Goal: Information Seeking & Learning: Find specific fact

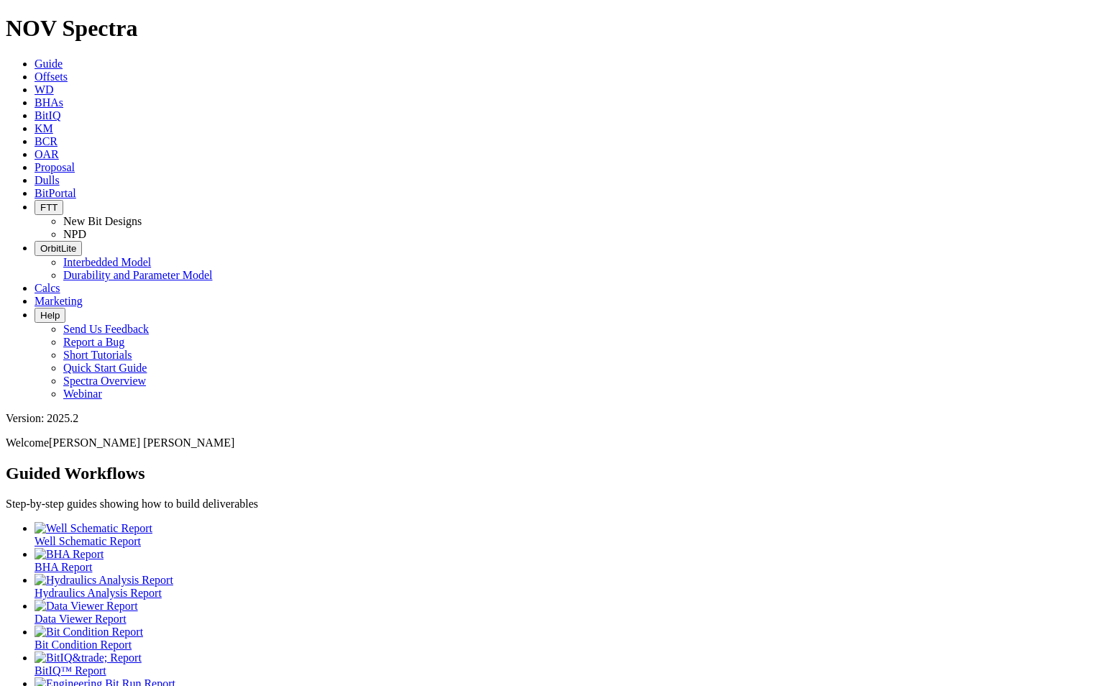
click at [60, 174] on span "Dulls" at bounding box center [46, 180] width 25 height 12
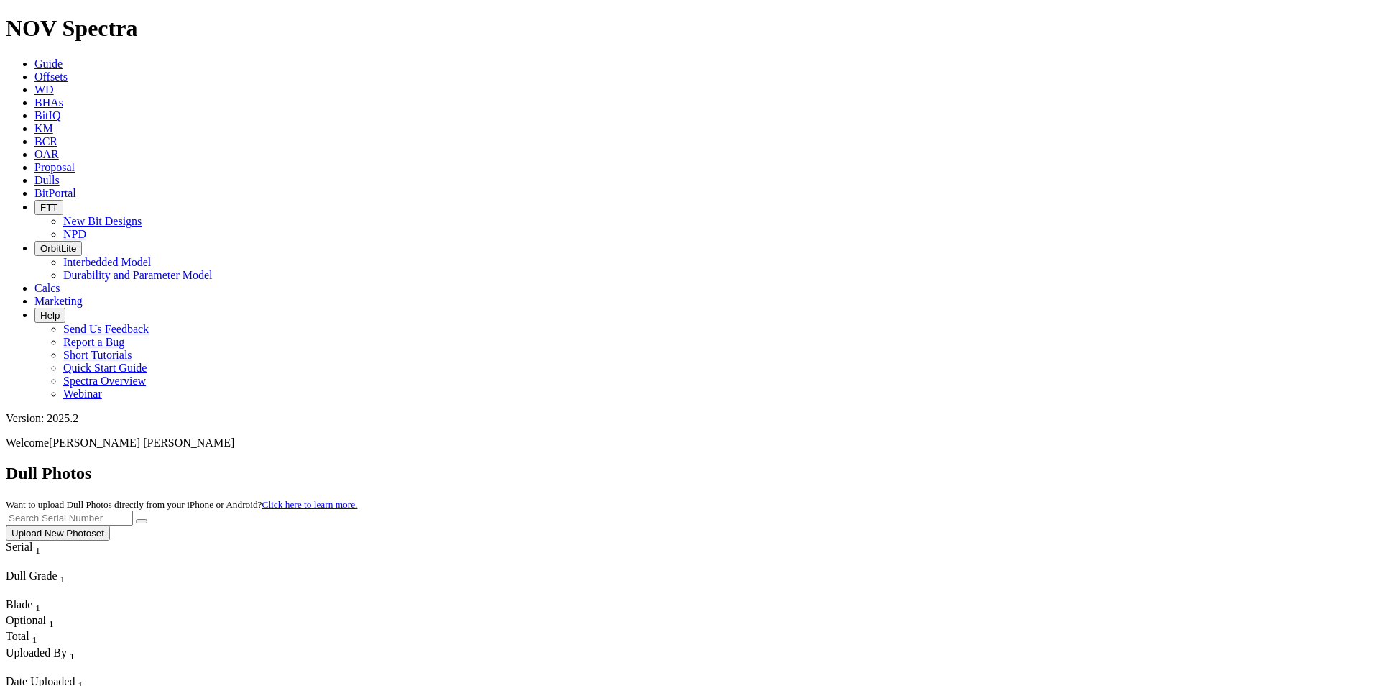
click at [133, 510] on input "text" at bounding box center [69, 517] width 127 height 15
paste input "A316982"
click at [142, 521] on icon "submit" at bounding box center [142, 521] width 0 height 0
click at [133, 510] on input "A316982" at bounding box center [69, 517] width 127 height 15
drag, startPoint x: 1063, startPoint y: 62, endPoint x: 897, endPoint y: 50, distance: 166.4
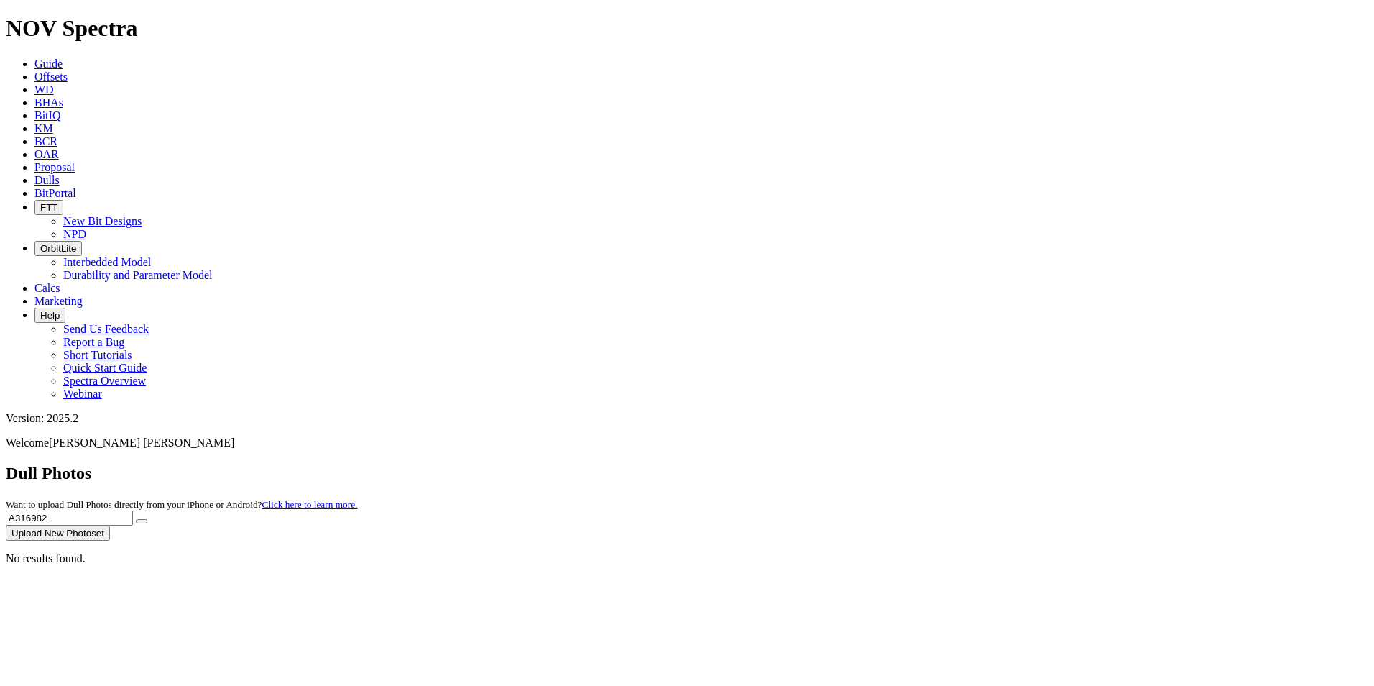
click at [897, 463] on div "Dull Photos Want to upload Dull Photos directly from your iPhone or Android? Cl…" at bounding box center [687, 501] width 1362 height 77
paste input "21738"
click at [147, 519] on button "submit" at bounding box center [141, 521] width 11 height 4
drag, startPoint x: 1091, startPoint y: 70, endPoint x: 1008, endPoint y: 61, distance: 83.1
click at [1008, 463] on div "Dull Photos Want to upload Dull Photos directly from your iPhone or Android? Cl…" at bounding box center [687, 501] width 1362 height 77
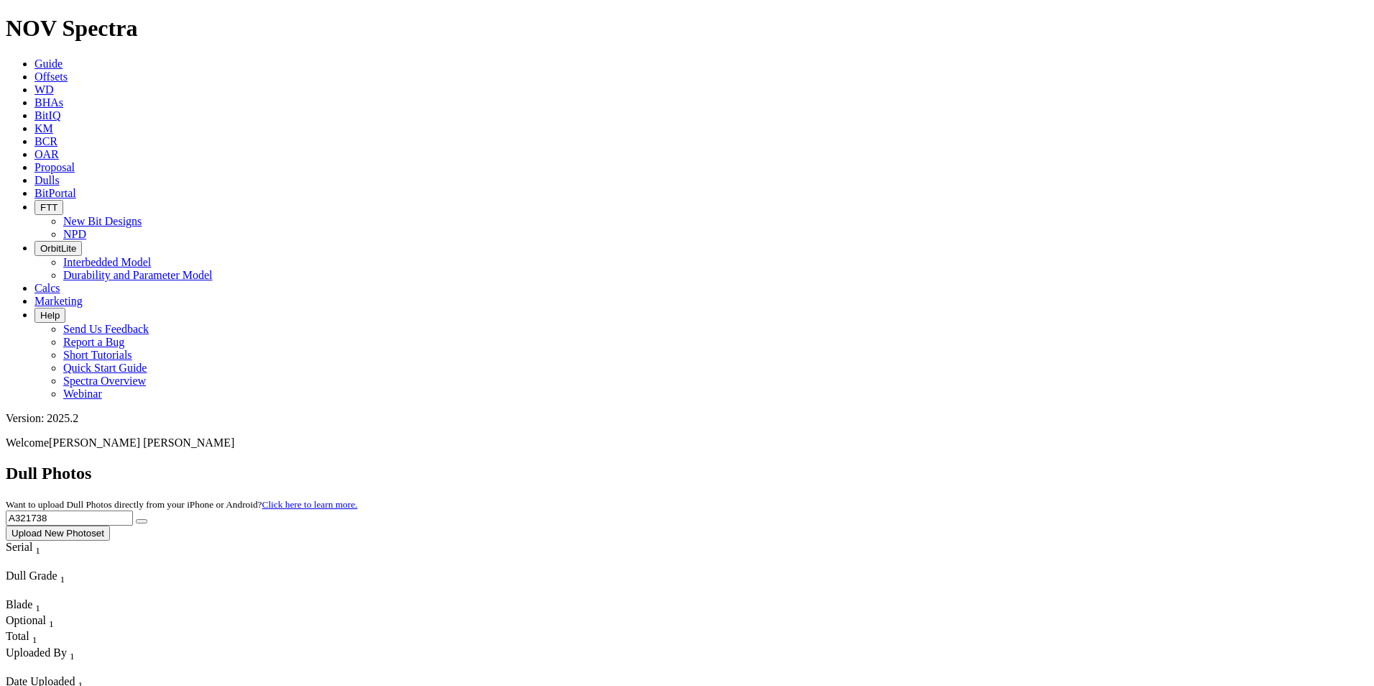
paste input "295311"
click at [142, 521] on icon "submit" at bounding box center [142, 521] width 0 height 0
drag, startPoint x: 1093, startPoint y: 65, endPoint x: 920, endPoint y: 60, distance: 172.5
click at [920, 463] on div "Dull Photos Want to upload Dull Photos directly from your iPhone or Android? Cl…" at bounding box center [687, 501] width 1362 height 77
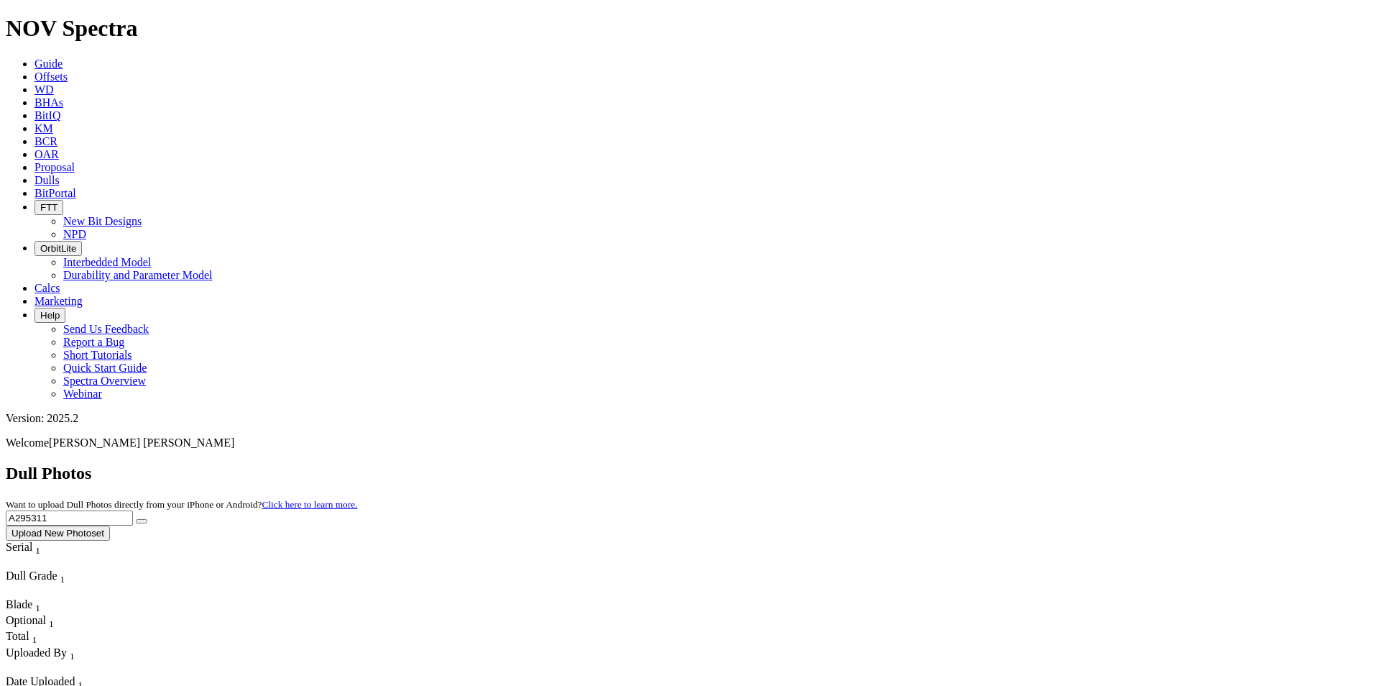
paste input "321738"
click at [142, 521] on icon "submit" at bounding box center [142, 521] width 0 height 0
click at [133, 510] on input "A321738" at bounding box center [69, 517] width 127 height 15
drag, startPoint x: 1113, startPoint y: 70, endPoint x: 935, endPoint y: 65, distance: 178.3
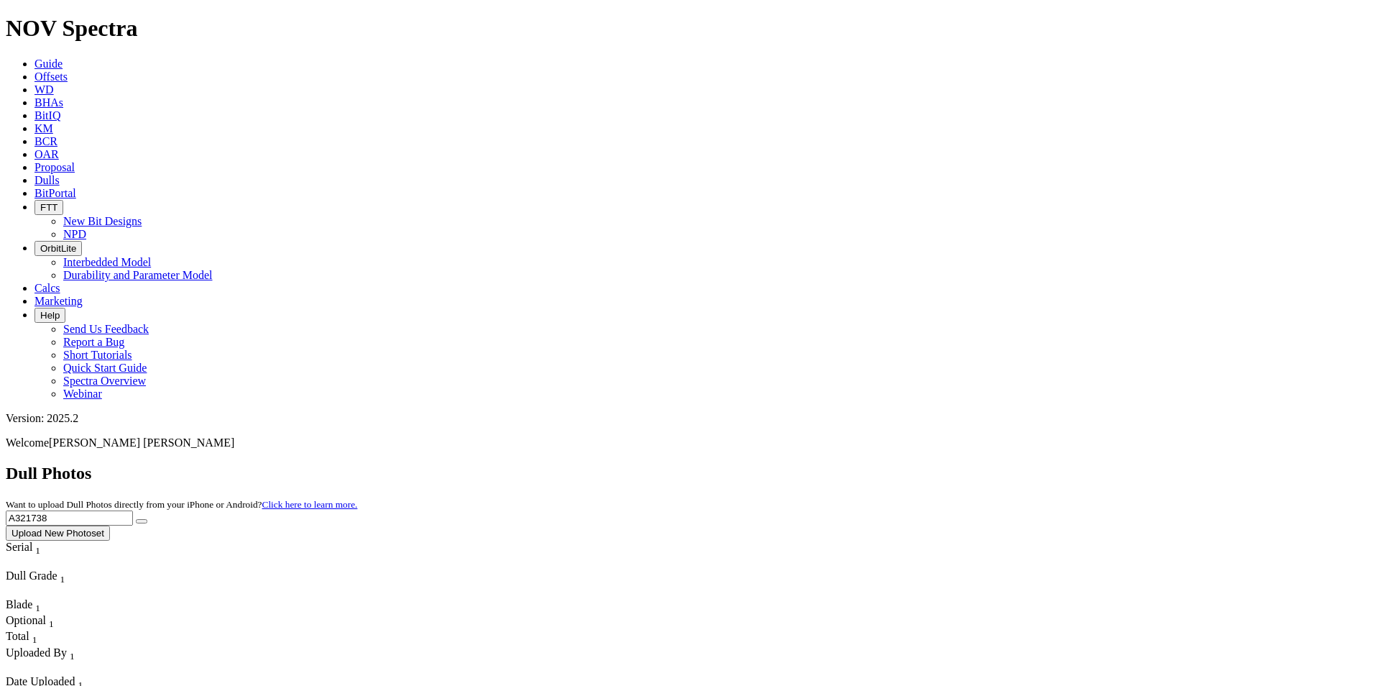
click at [935, 463] on div "Dull Photos Want to upload Dull Photos directly from your iPhone or Android? Cl…" at bounding box center [687, 501] width 1362 height 77
paste input "0212"
click at [147, 519] on button "submit" at bounding box center [141, 521] width 11 height 4
drag, startPoint x: 1075, startPoint y: 60, endPoint x: 874, endPoint y: 62, distance: 201.2
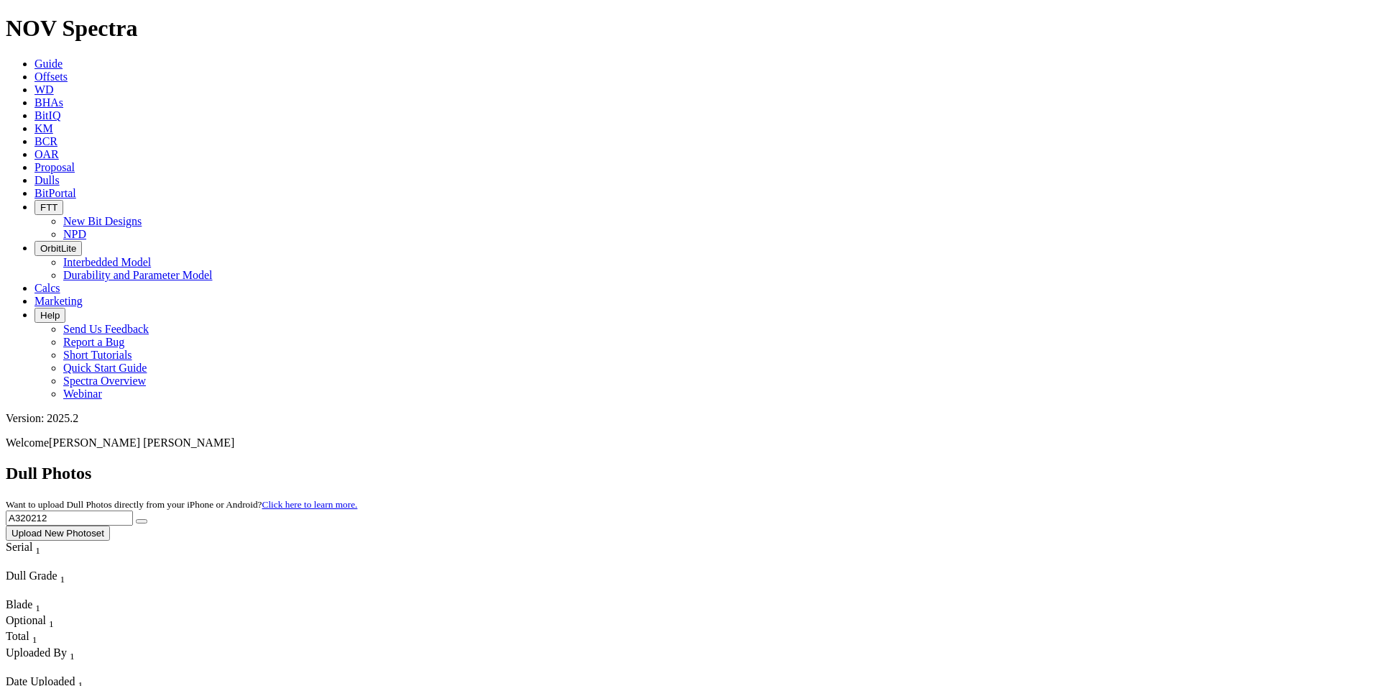
click at [874, 463] on div "Dull Photos Want to upload Dull Photos directly from your iPhone or Android? Cl…" at bounding box center [687, 501] width 1362 height 77
paste input "18245"
click at [147, 519] on button "submit" at bounding box center [141, 521] width 11 height 4
drag, startPoint x: 1103, startPoint y: 63, endPoint x: 900, endPoint y: 61, distance: 203.4
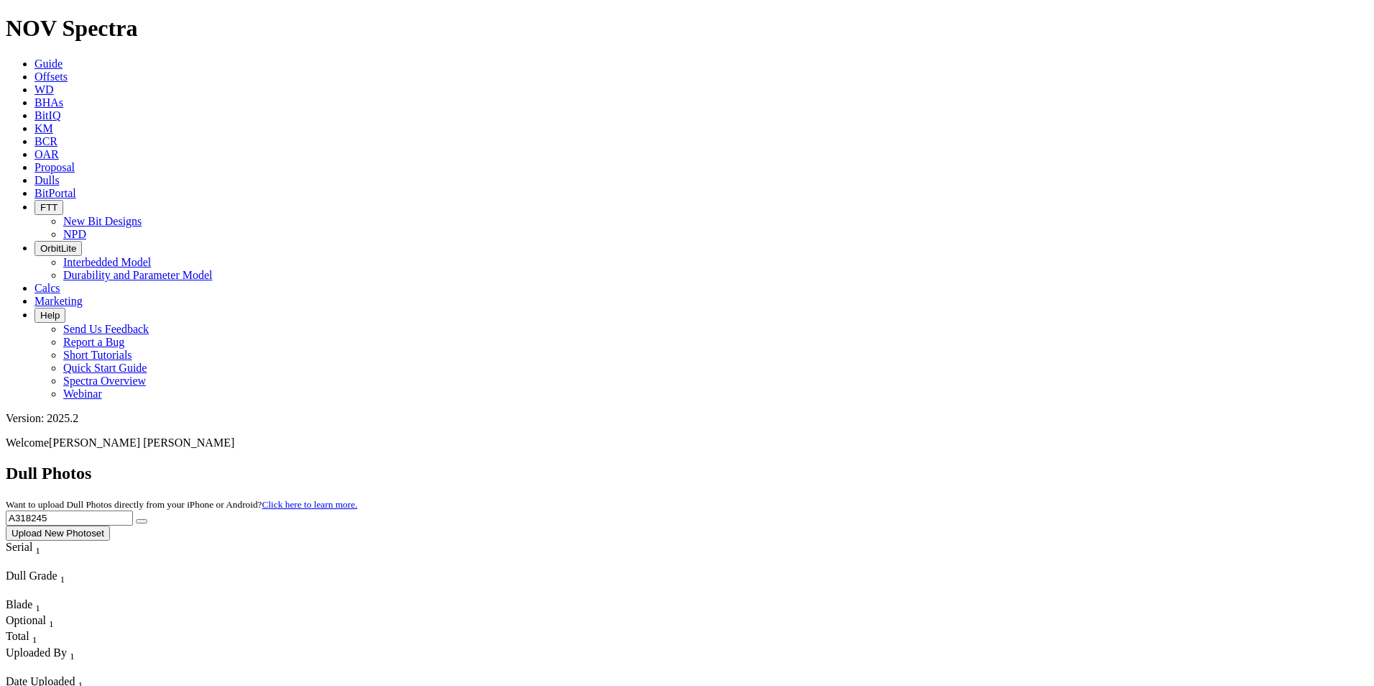
click at [900, 463] on div "Dull Photos Want to upload Dull Photos directly from your iPhone or Android? Cl…" at bounding box center [687, 501] width 1362 height 77
paste input "097"
click at [147, 519] on button "submit" at bounding box center [141, 521] width 11 height 4
drag, startPoint x: 1084, startPoint y: 60, endPoint x: 926, endPoint y: 84, distance: 160.7
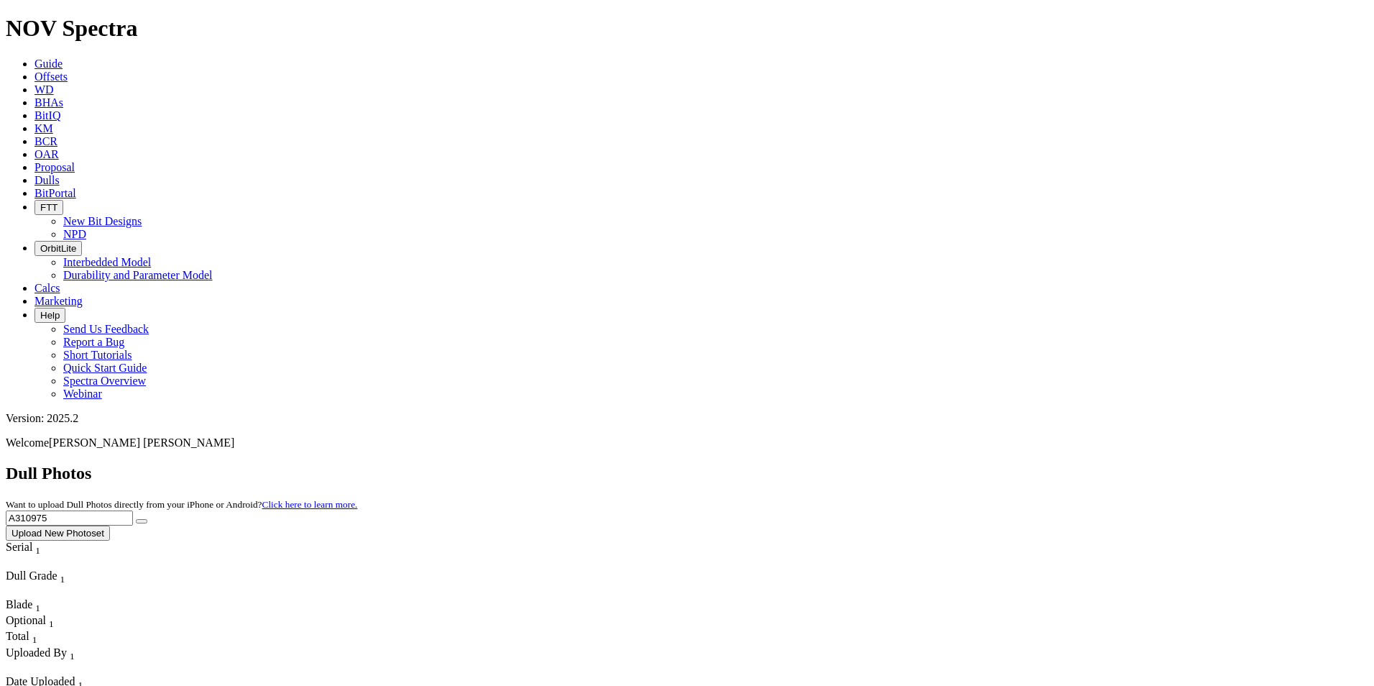
click at [926, 463] on div "Dull Photos Want to upload Dull Photos directly from your iPhone or Android? Cl…" at bounding box center [687, 501] width 1362 height 77
paste input "07383"
click at [142, 521] on icon "submit" at bounding box center [142, 521] width 0 height 0
click at [133, 510] on input "A307383" at bounding box center [69, 517] width 127 height 15
drag, startPoint x: 1110, startPoint y: 61, endPoint x: 951, endPoint y: 73, distance: 159.2
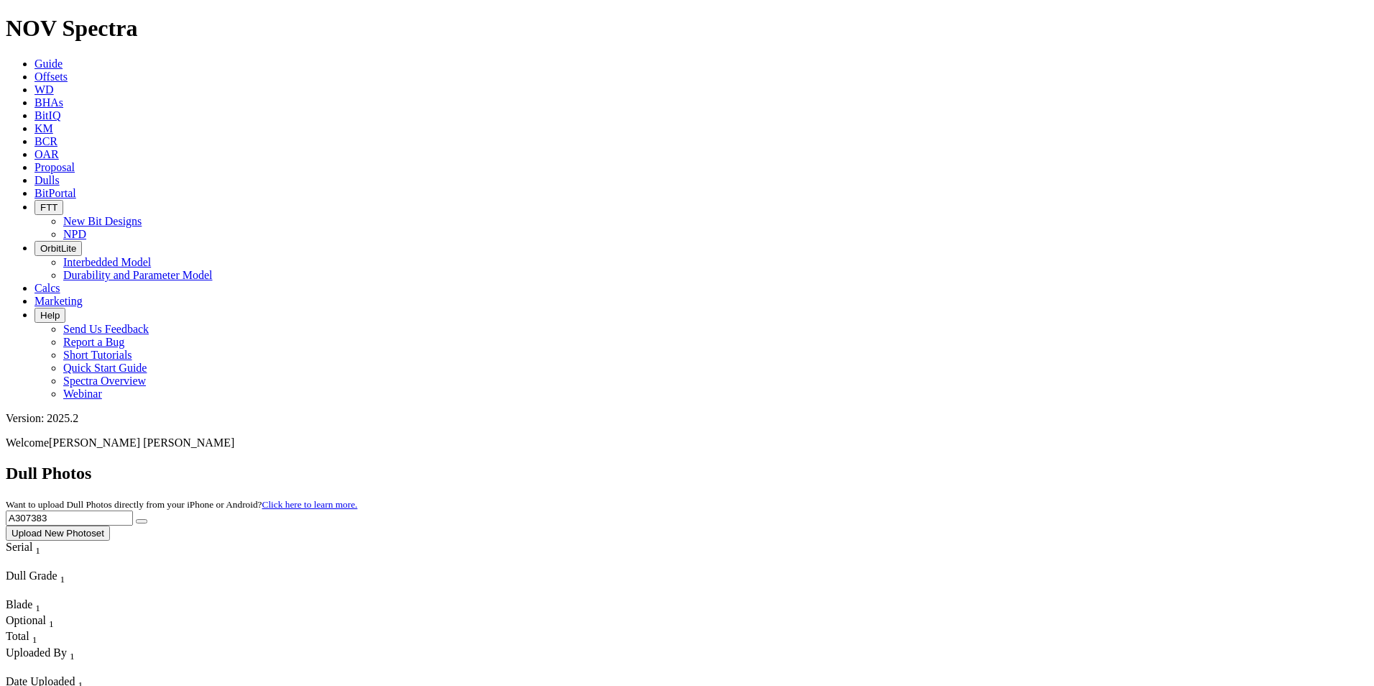
click at [951, 463] on div "Dull Photos Want to upload Dull Photos directly from your iPhone or Android? Cl…" at bounding box center [687, 501] width 1362 height 77
paste input "20671"
click at [142, 521] on icon "submit" at bounding box center [142, 521] width 0 height 0
drag, startPoint x: 1076, startPoint y: 68, endPoint x: 893, endPoint y: 63, distance: 183.3
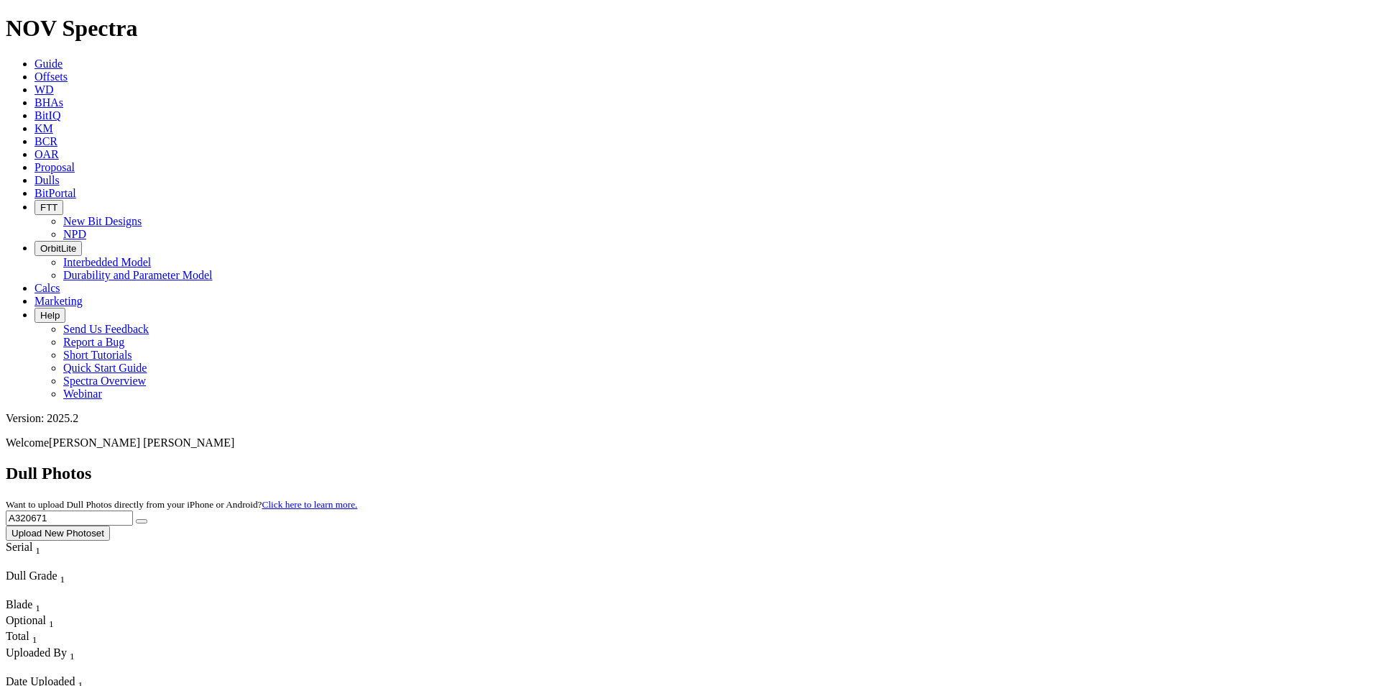
click at [893, 463] on div "Dull Photos Want to upload Dull Photos directly from your iPhone or Android? Cl…" at bounding box center [687, 501] width 1362 height 77
type input "A"
type input "F319717"
click at [147, 519] on button "submit" at bounding box center [141, 521] width 11 height 4
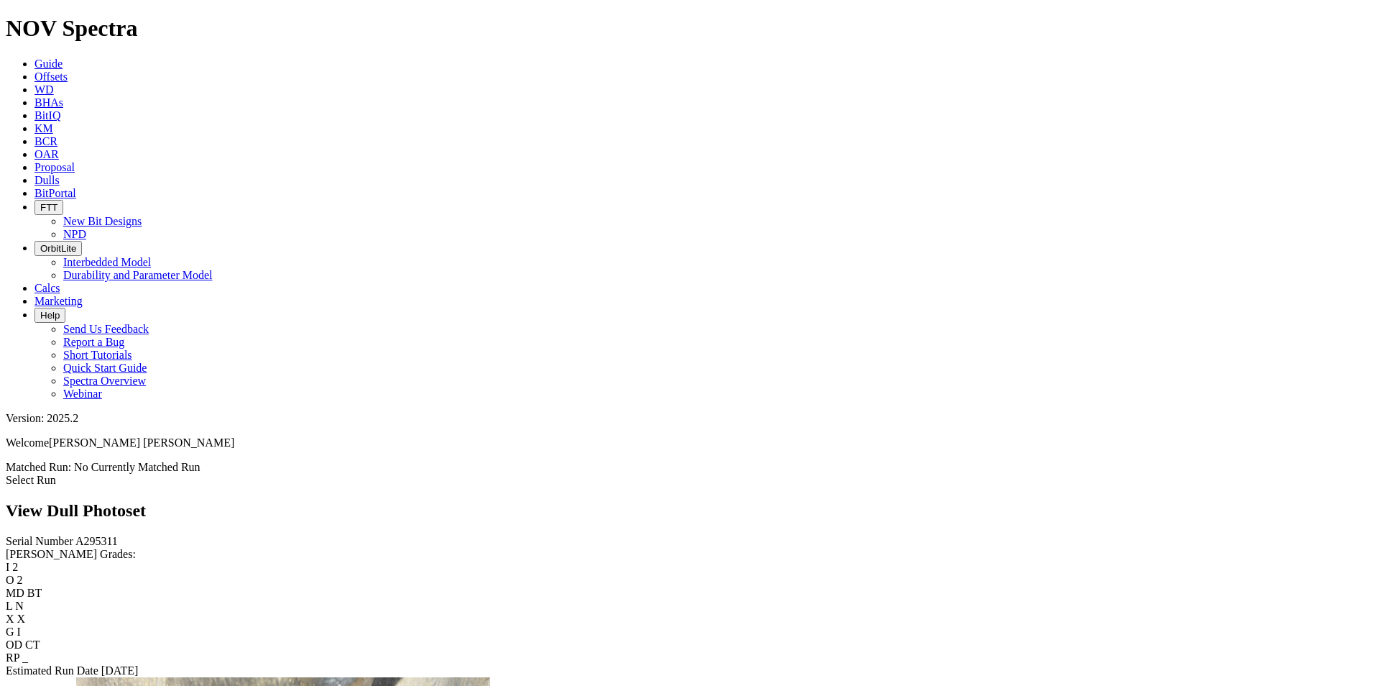
scroll to position [1581, 0]
drag, startPoint x: 432, startPoint y: 290, endPoint x: 252, endPoint y: 320, distance: 182.2
drag, startPoint x: 450, startPoint y: 278, endPoint x: 351, endPoint y: 285, distance: 99.4
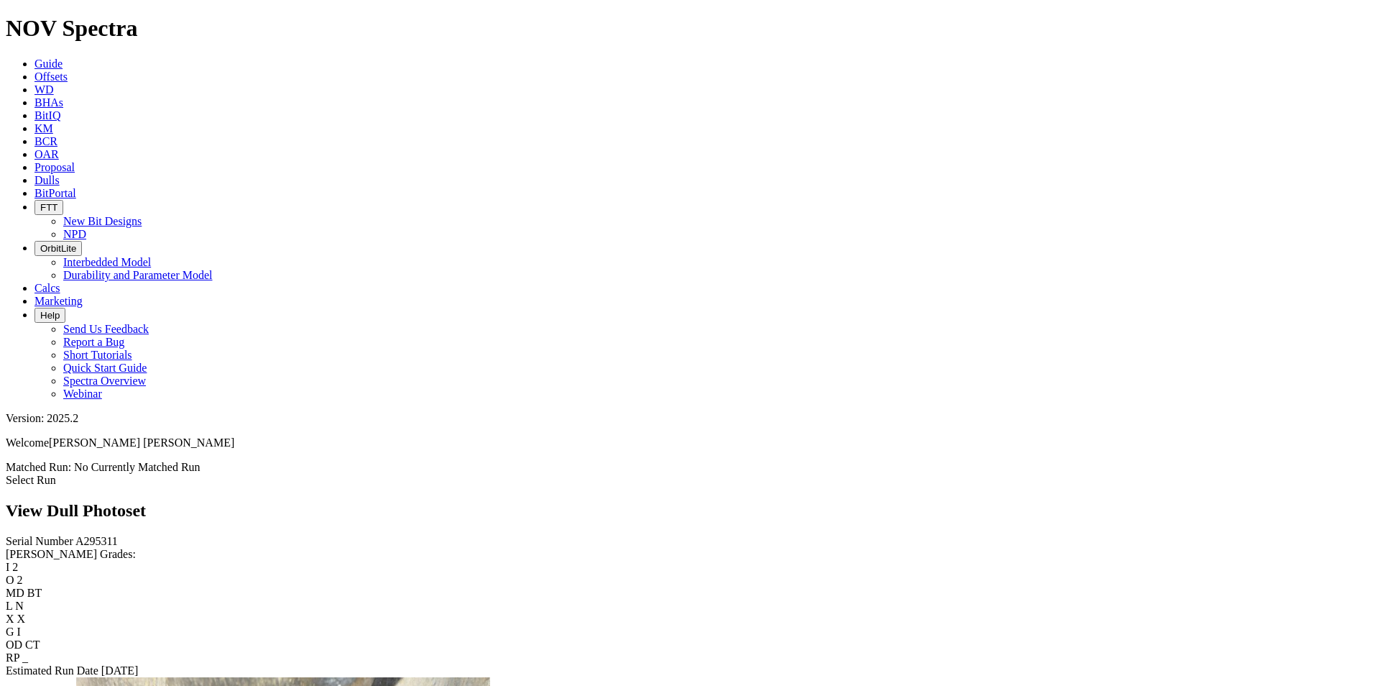
scroll to position [2532, 0]
drag, startPoint x: 455, startPoint y: 377, endPoint x: 327, endPoint y: 285, distance: 157.1
drag, startPoint x: 875, startPoint y: 252, endPoint x: 422, endPoint y: 329, distance: 459.9
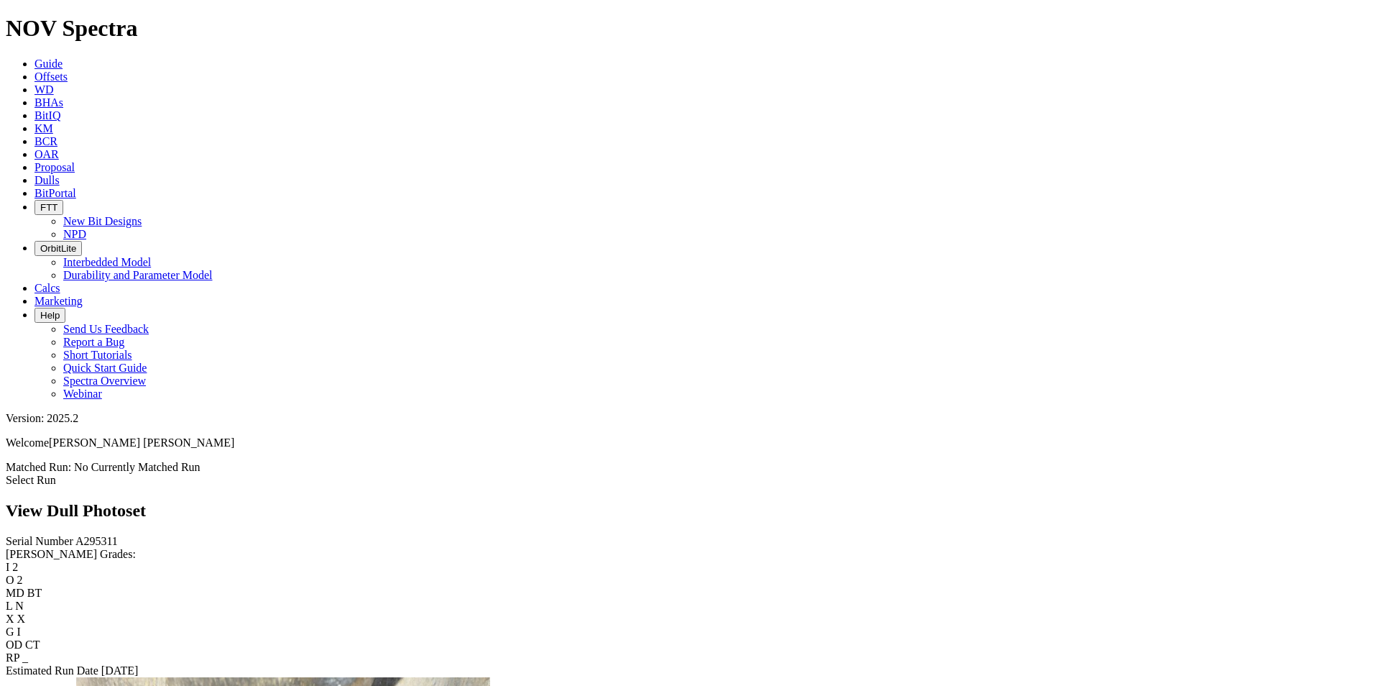
drag, startPoint x: 827, startPoint y: 315, endPoint x: 839, endPoint y: 299, distance: 20.0
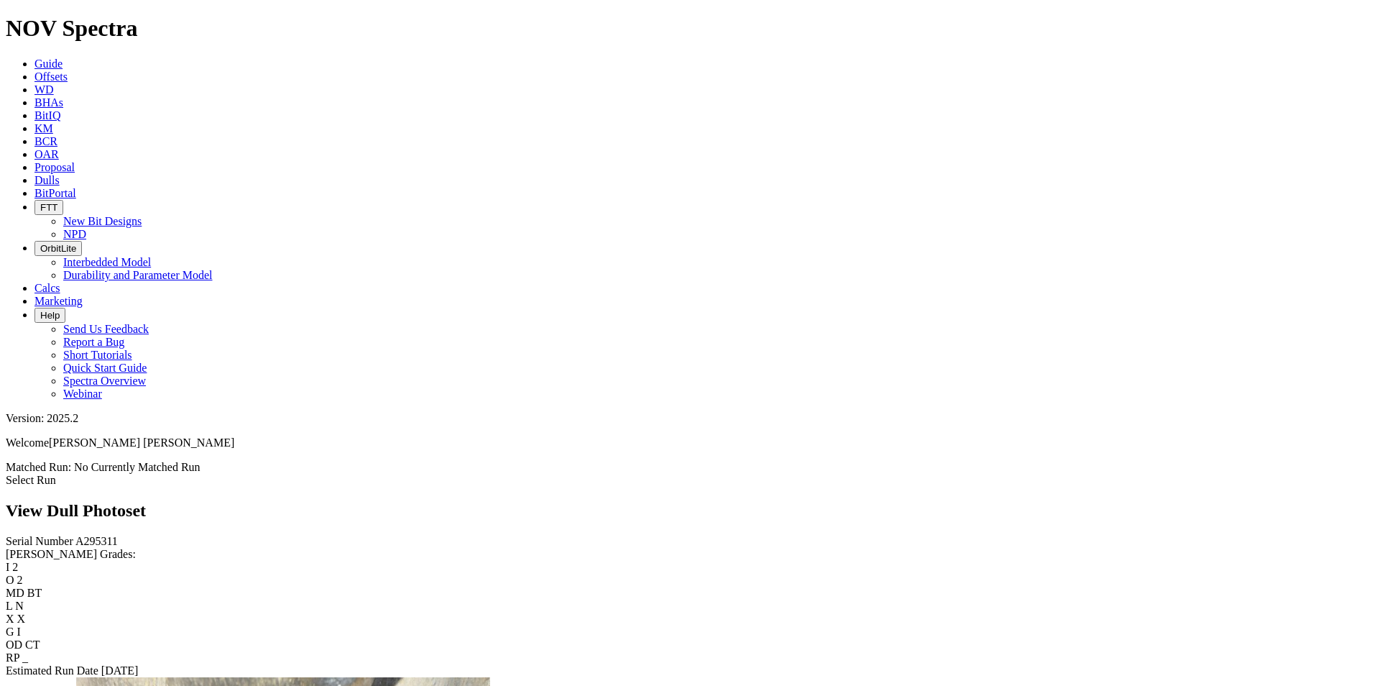
drag, startPoint x: 416, startPoint y: 235, endPoint x: 428, endPoint y: 308, distance: 73.5
drag, startPoint x: 407, startPoint y: 296, endPoint x: 380, endPoint y: 321, distance: 37.1
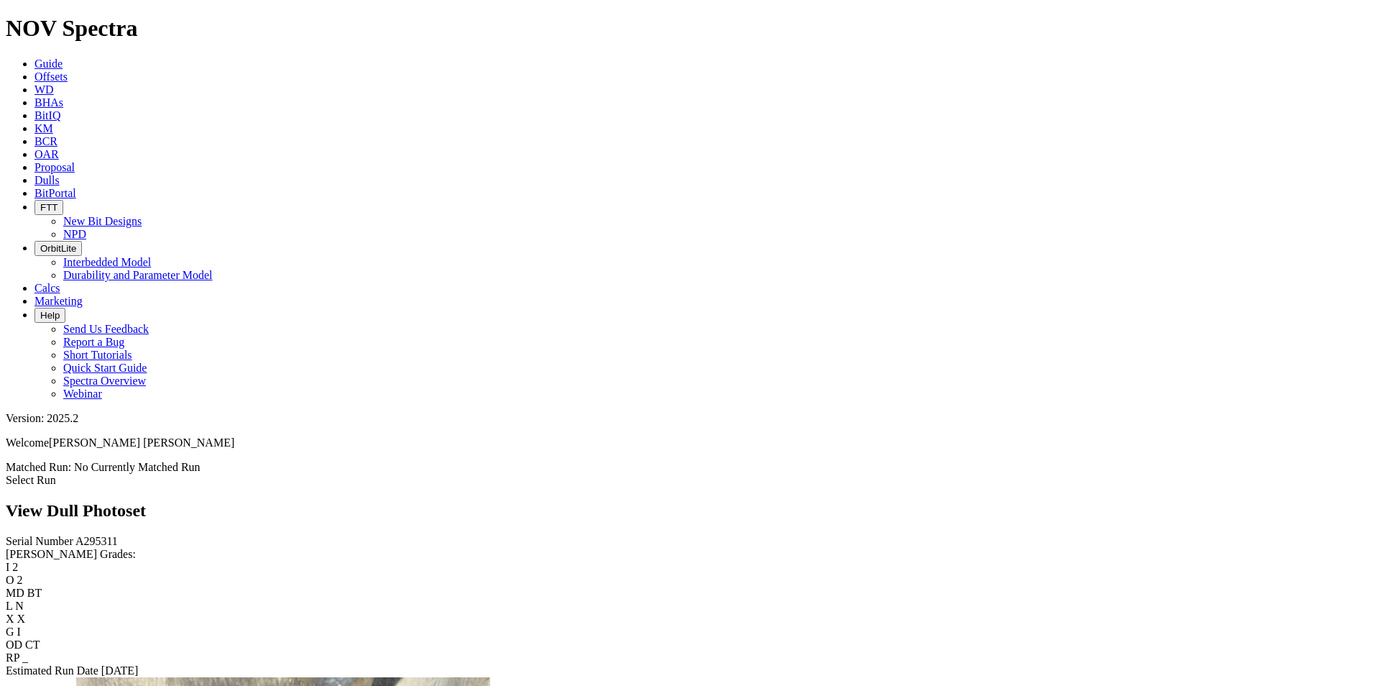
scroll to position [2532, 0]
drag, startPoint x: 381, startPoint y: 316, endPoint x: 389, endPoint y: 308, distance: 11.2
drag, startPoint x: 707, startPoint y: 307, endPoint x: 427, endPoint y: 292, distance: 280.6
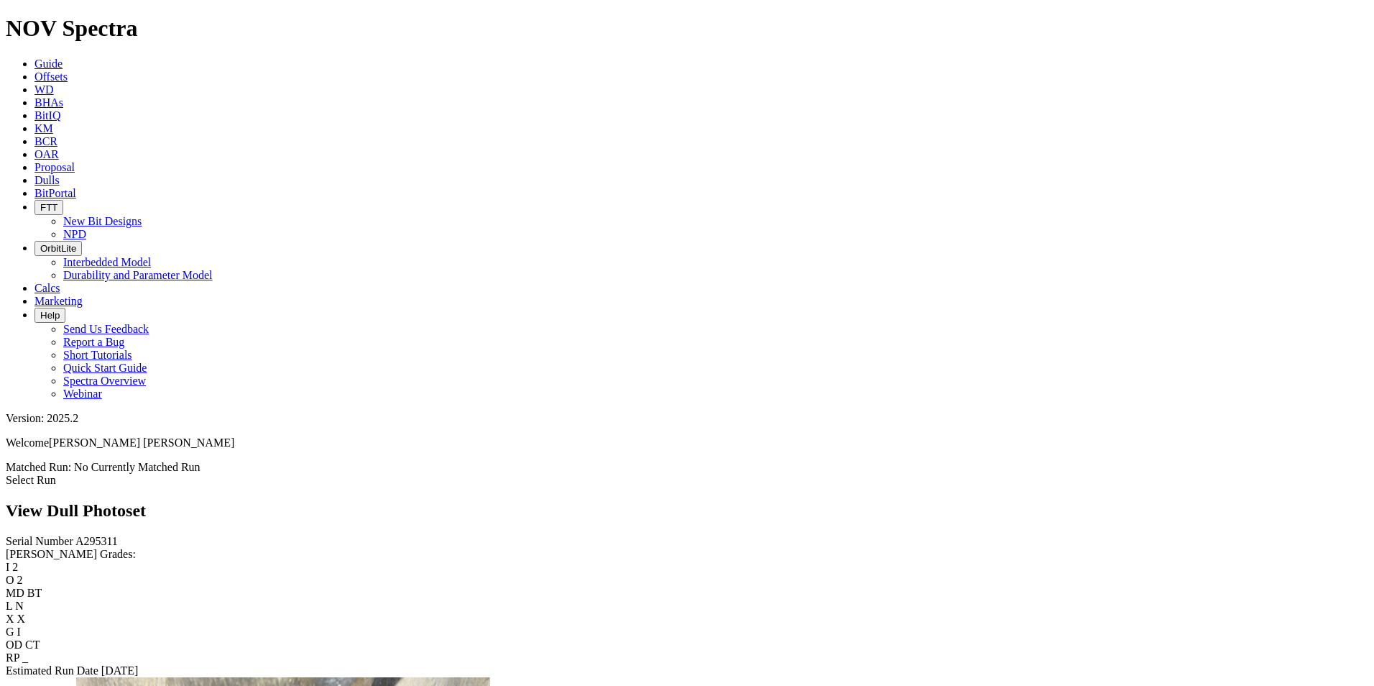
drag, startPoint x: 791, startPoint y: 245, endPoint x: 951, endPoint y: 305, distance: 170.3
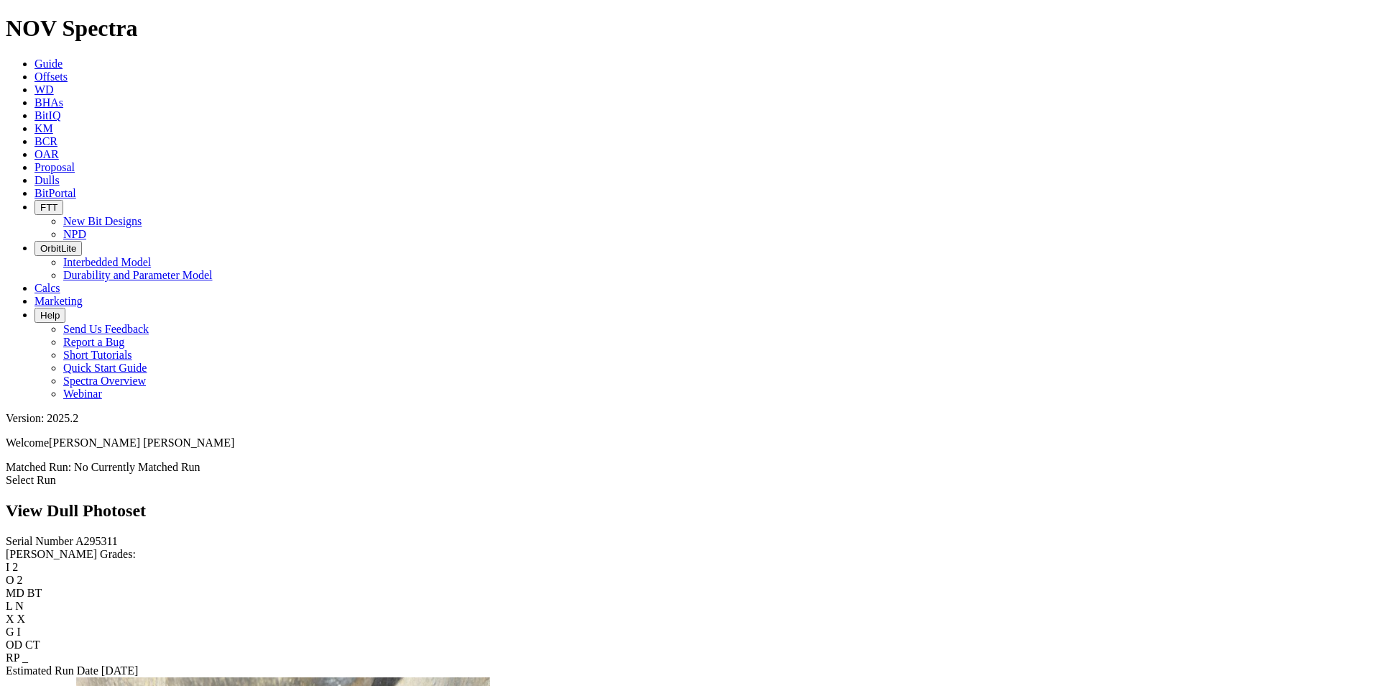
drag, startPoint x: 820, startPoint y: 257, endPoint x: 365, endPoint y: 387, distance: 473.1
drag, startPoint x: 766, startPoint y: 297, endPoint x: 155, endPoint y: 277, distance: 611.1
click at [155, 535] on div "Serial Number A295311 RH Dull Grades: I 2 O 2 MD BT L N X X G I OD CT RP _ Esti…" at bounding box center [687, 606] width 1362 height 142
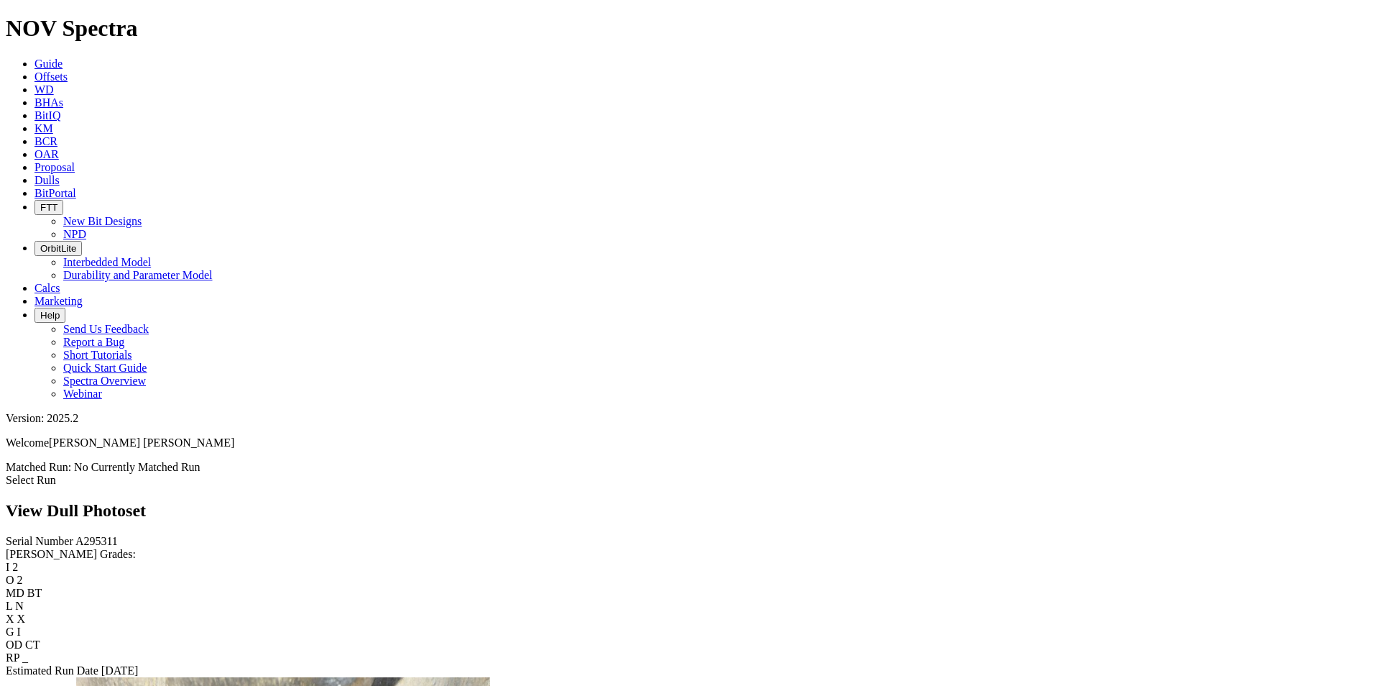
scroll to position [0, 0]
drag, startPoint x: 443, startPoint y: 323, endPoint x: 464, endPoint y: 274, distance: 53.1
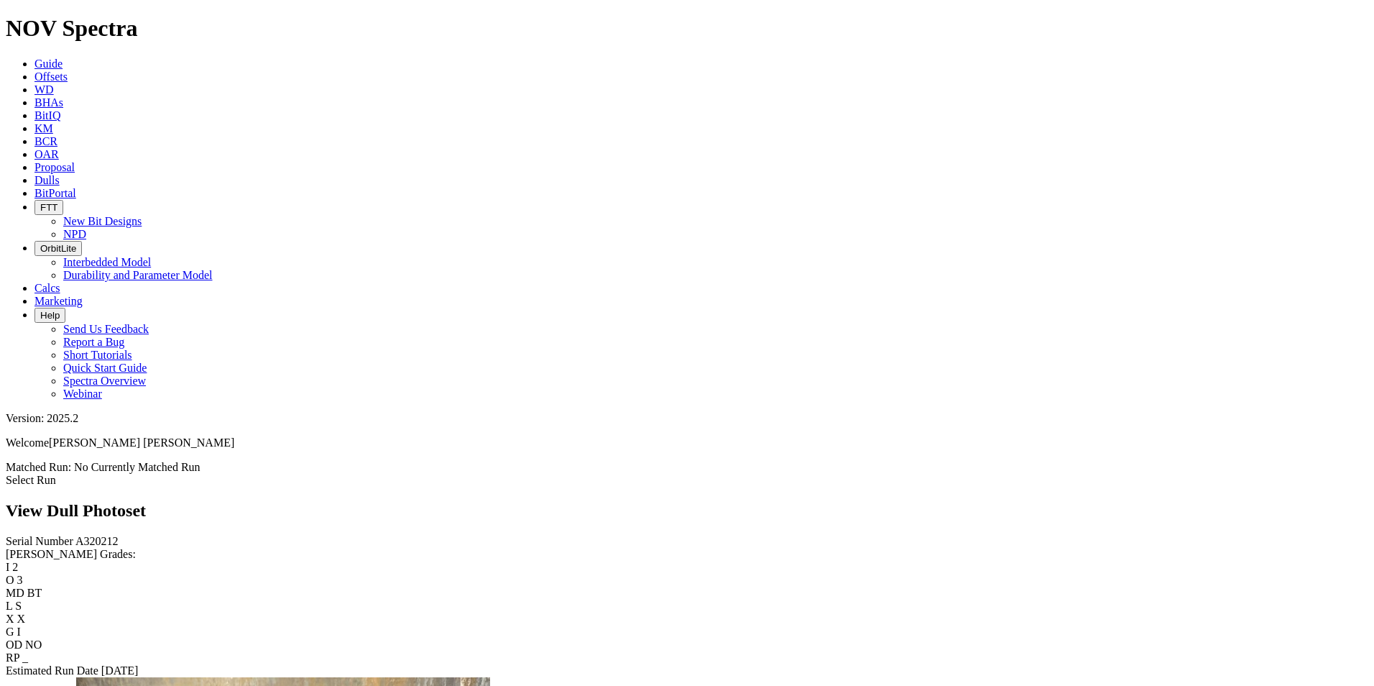
scroll to position [1581, 0]
drag, startPoint x: 411, startPoint y: 290, endPoint x: 312, endPoint y: 363, distance: 122.9
drag, startPoint x: 356, startPoint y: 334, endPoint x: 280, endPoint y: 297, distance: 84.8
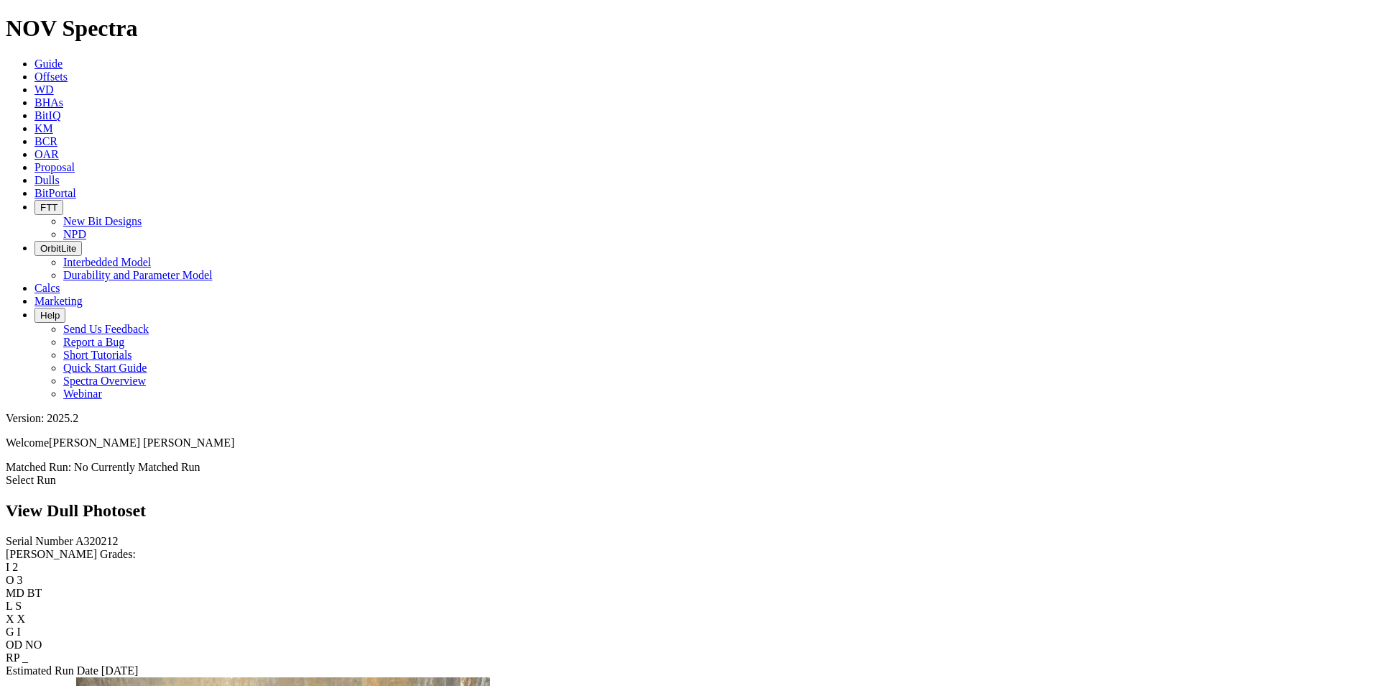
drag, startPoint x: 379, startPoint y: 366, endPoint x: 1055, endPoint y: 361, distance: 675.5
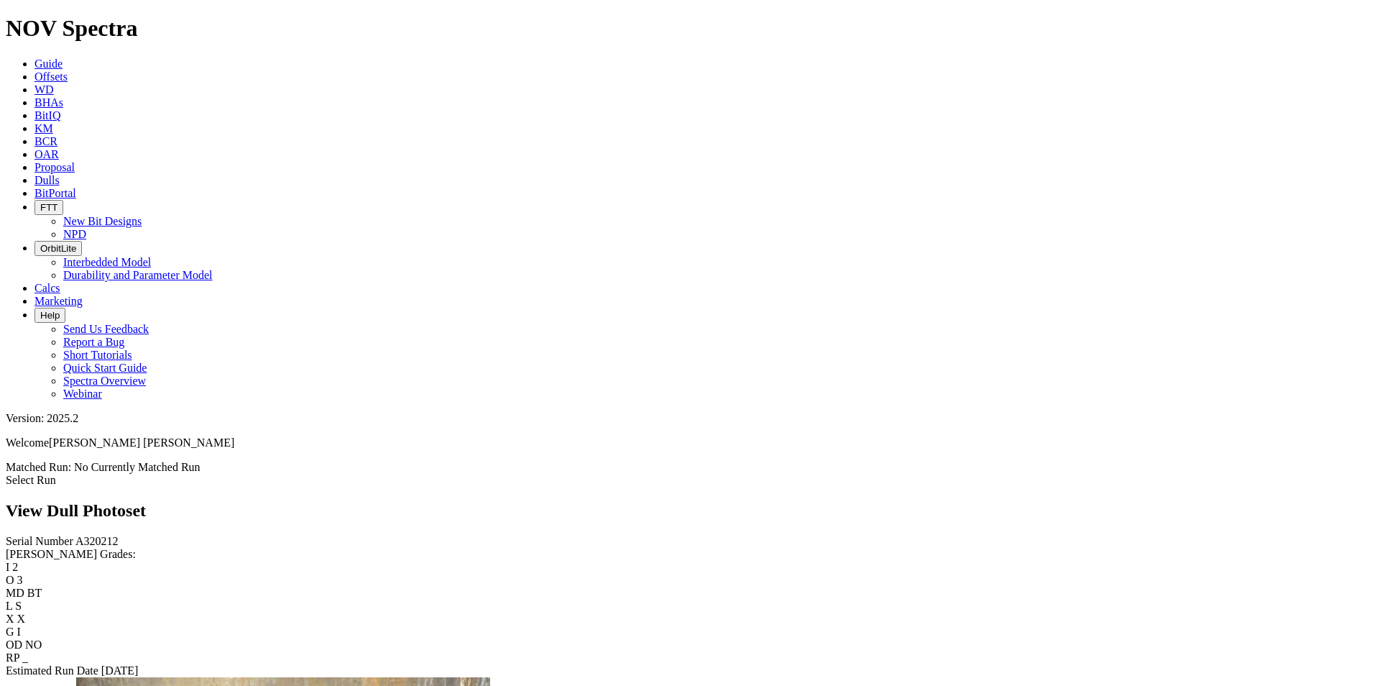
drag, startPoint x: 777, startPoint y: 329, endPoint x: 332, endPoint y: 327, distance: 444.8
drag, startPoint x: 790, startPoint y: 332, endPoint x: 437, endPoint y: 355, distance: 353.6
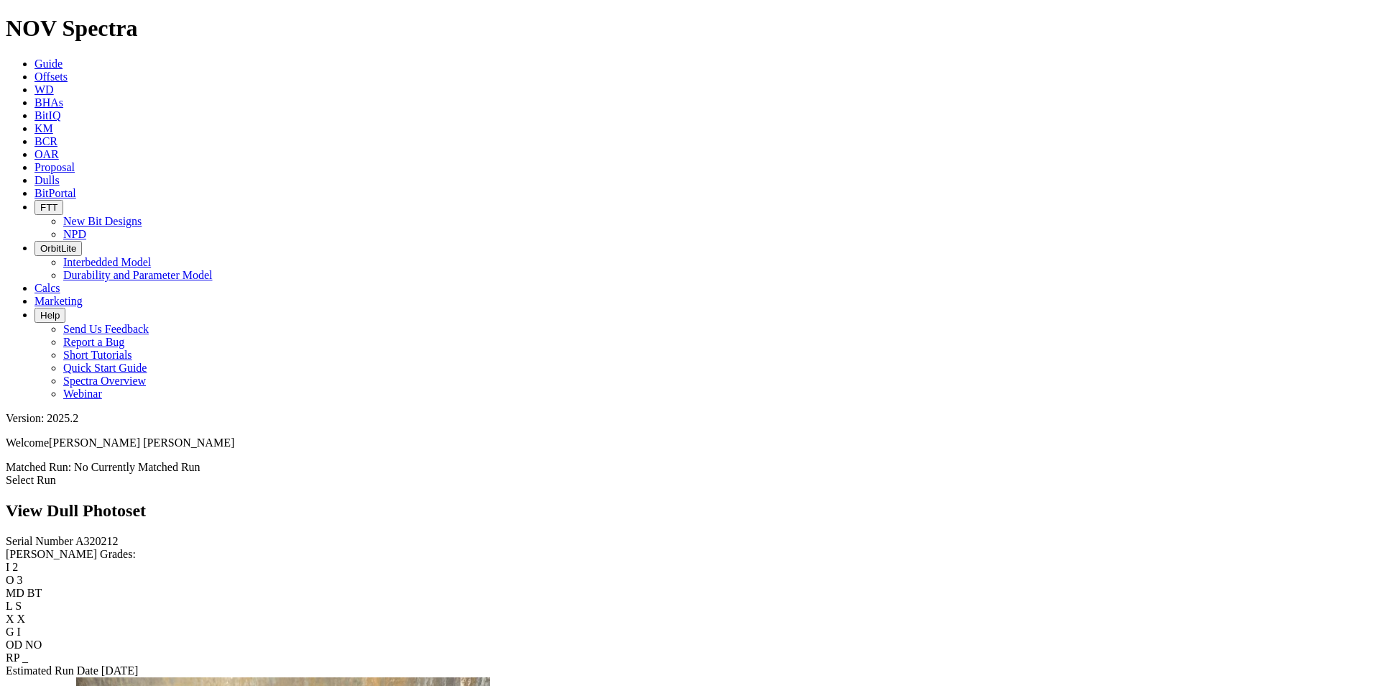
scroll to position [1078, 0]
drag, startPoint x: 819, startPoint y: 259, endPoint x: 966, endPoint y: 366, distance: 182.1
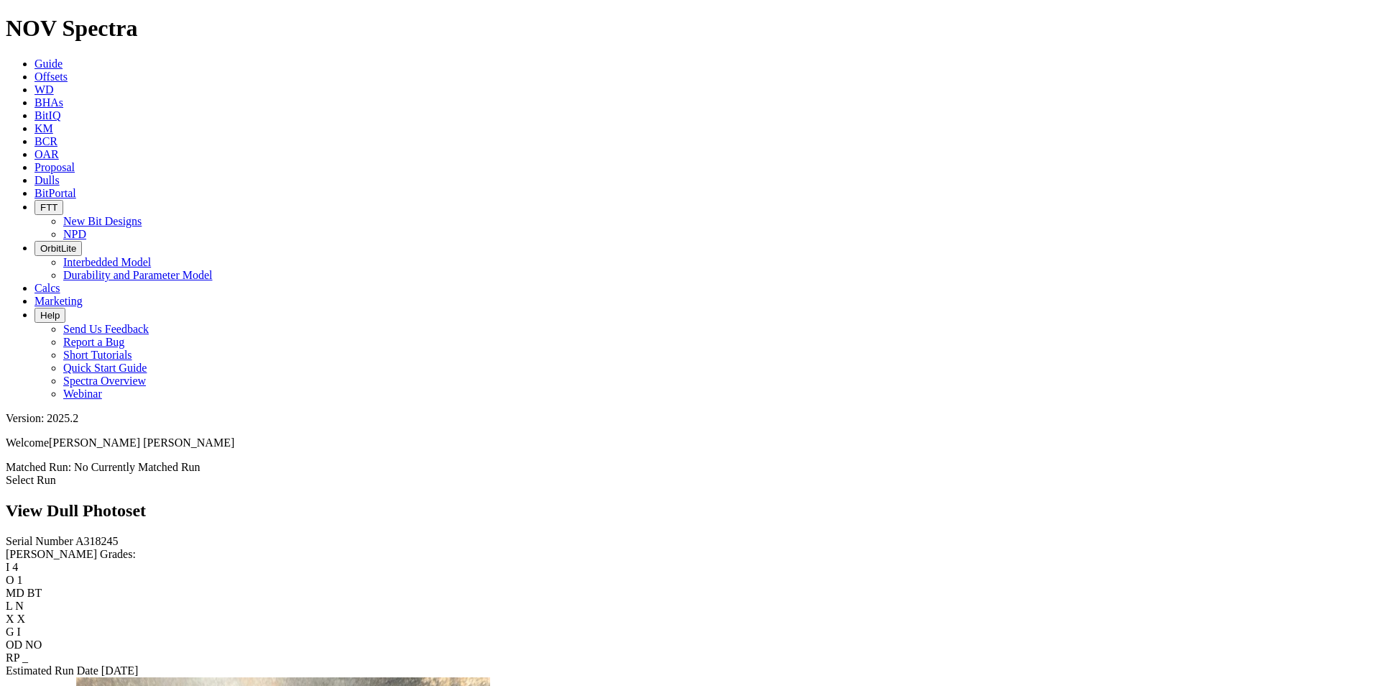
drag, startPoint x: 413, startPoint y: 315, endPoint x: 245, endPoint y: 377, distance: 178.9
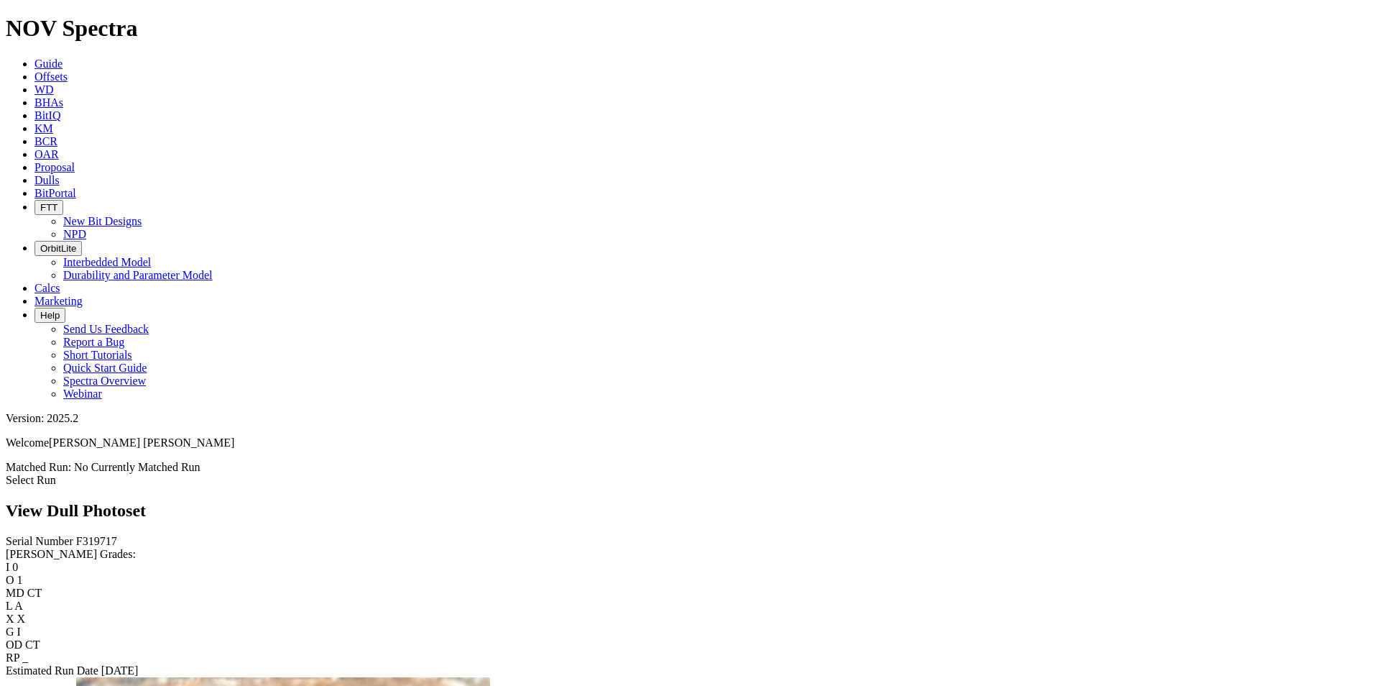
scroll to position [1437, 0]
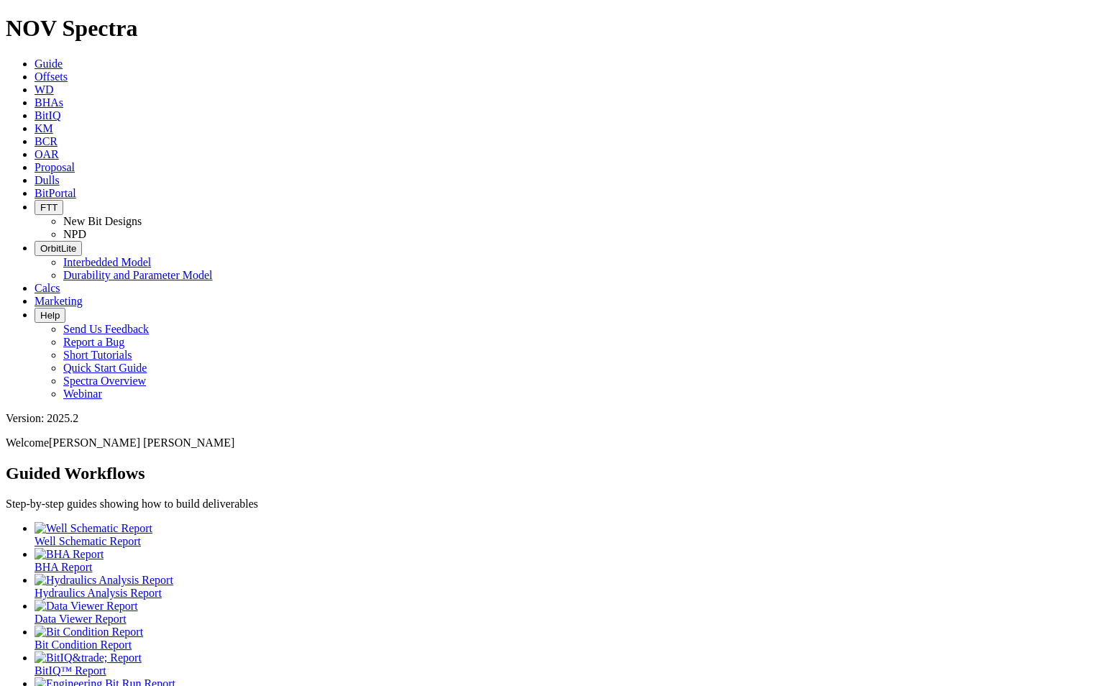
click at [34, 174] on icon at bounding box center [34, 180] width 0 height 12
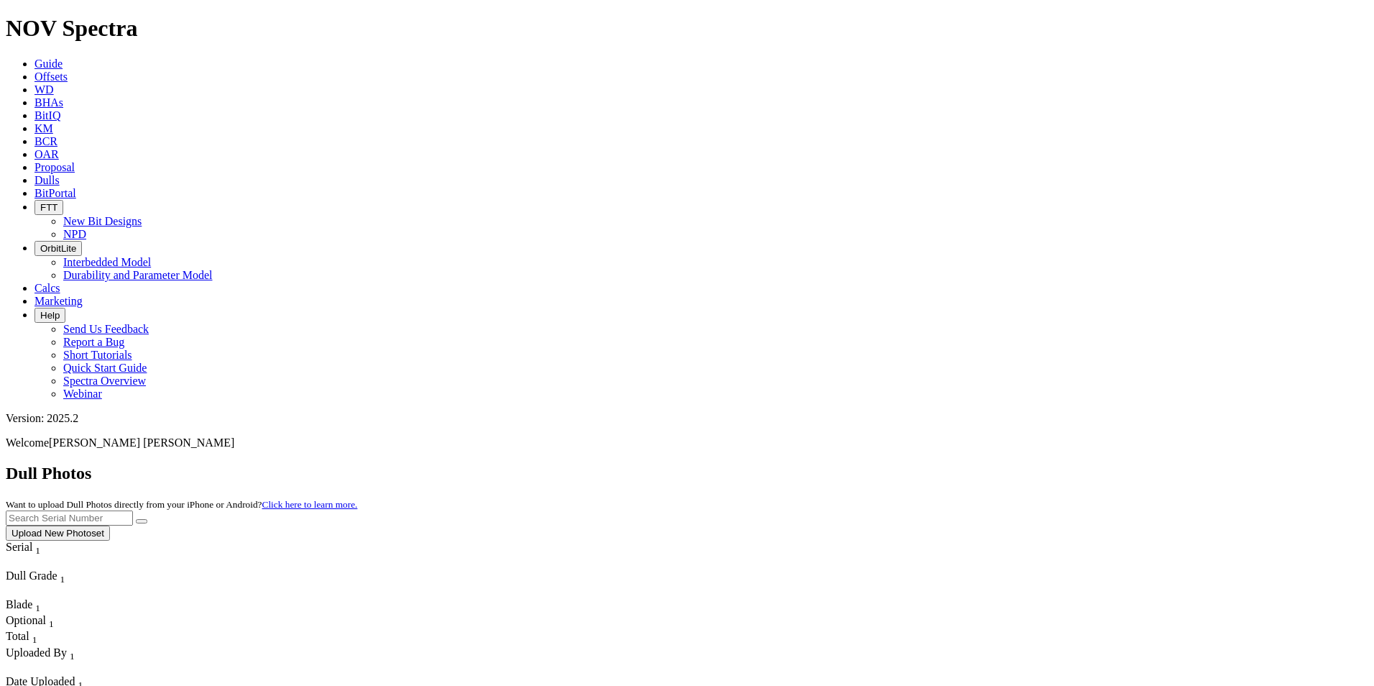
click at [133, 510] on input "text" at bounding box center [69, 517] width 127 height 15
paste input "A316982"
type input "A316982"
click at [147, 519] on button "submit" at bounding box center [141, 521] width 11 height 4
